Goal: Task Accomplishment & Management: Manage account settings

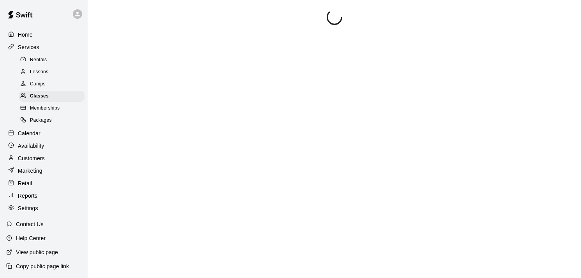
click at [29, 164] on div "Customers" at bounding box center [43, 158] width 75 height 12
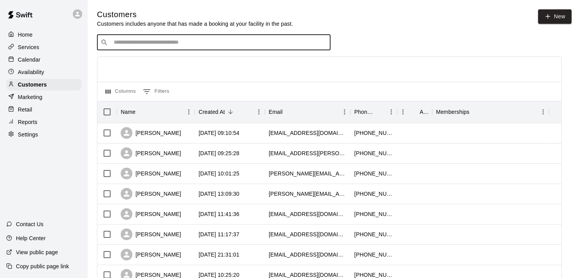
click at [216, 46] on input "Search customers by name or email" at bounding box center [219, 43] width 216 height 8
type input "***"
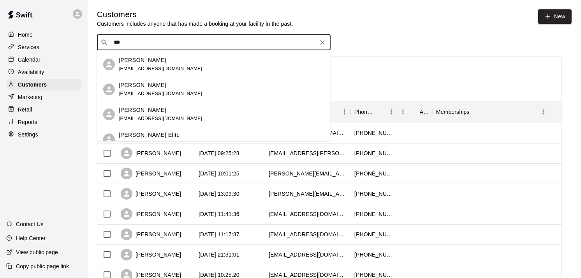
click at [148, 133] on p "[PERSON_NAME] Elite" at bounding box center [149, 135] width 61 height 8
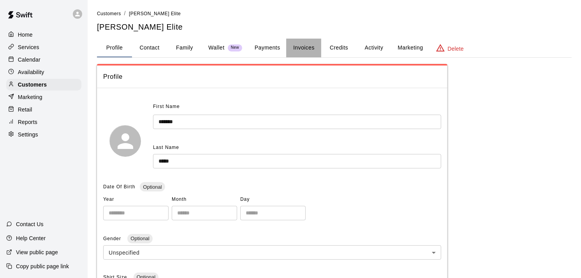
click at [297, 46] on button "Invoices" at bounding box center [303, 48] width 35 height 19
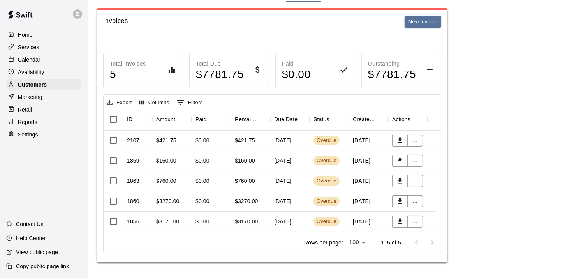
scroll to position [58, 0]
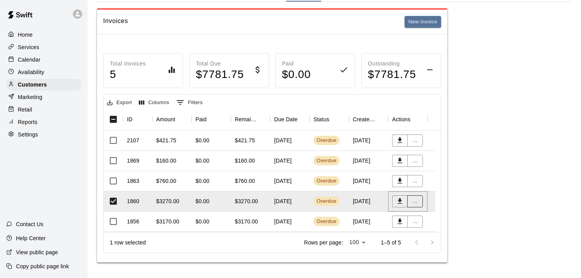
click at [418, 195] on button "..." at bounding box center [415, 201] width 16 height 12
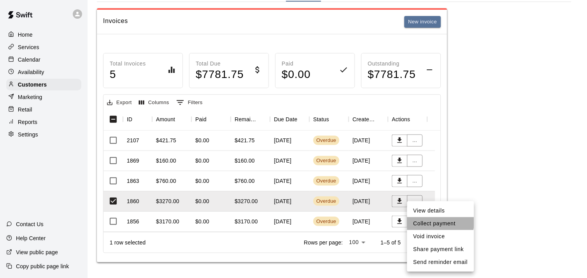
click at [427, 221] on li "Collect payment" at bounding box center [440, 223] width 67 height 13
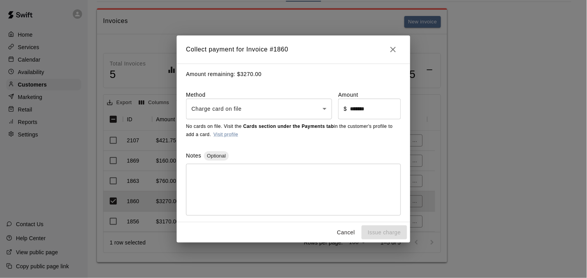
click at [271, 107] on body "Home Services Calendar Availability Customers Marketing Retail Reports Settings…" at bounding box center [293, 110] width 587 height 333
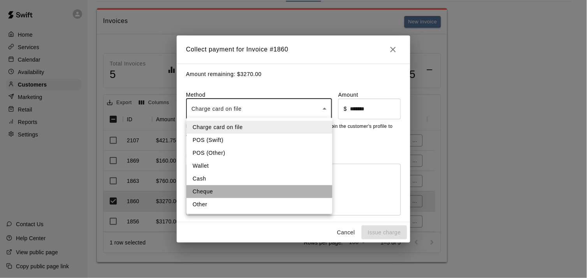
click at [212, 194] on li "Cheque" at bounding box center [260, 191] width 146 height 13
type input "******"
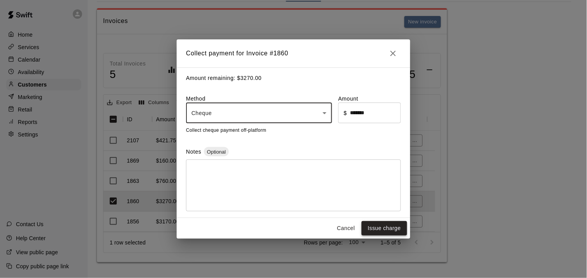
click at [380, 231] on button "Issue charge" at bounding box center [385, 228] width 46 height 14
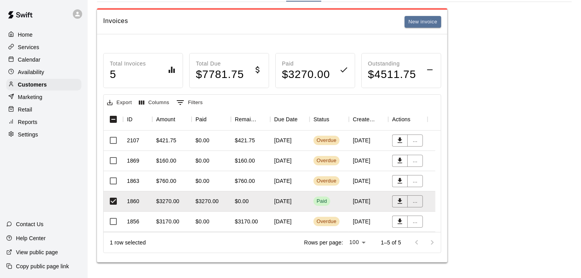
scroll to position [61, 0]
